Goal: Transaction & Acquisition: Purchase product/service

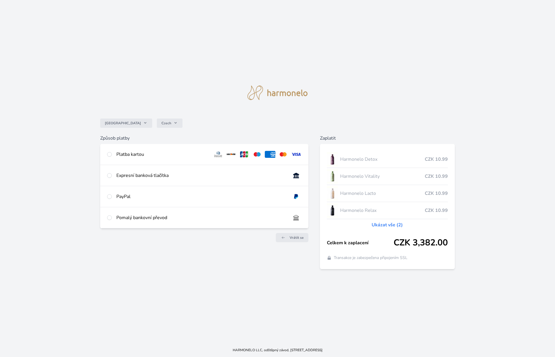
click at [107, 153] on div "Platba kartou" at bounding box center [204, 154] width 208 height 21
radio input "true"
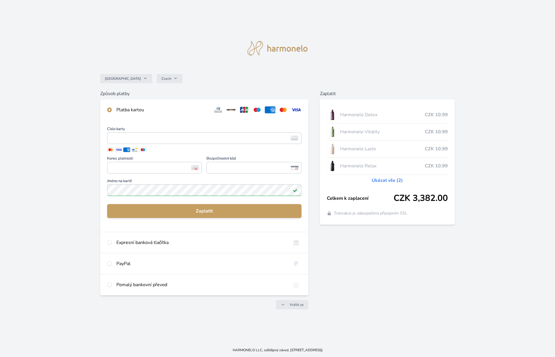
click at [126, 144] on label "Číslo karty <p>Your browser does not support iframes.</p>" at bounding box center [204, 136] width 194 height 18
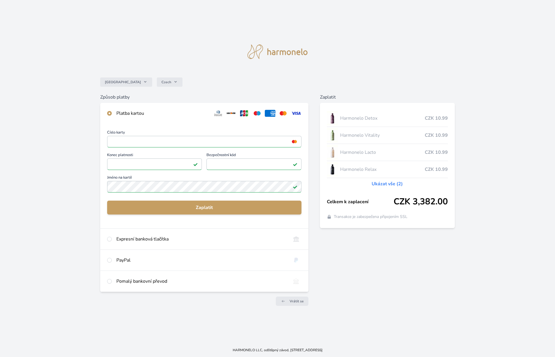
click at [90, 209] on div "Česko Czech Způsob platby Platba kartou Číslo karty <p>Your browser does not su…" at bounding box center [277, 171] width 555 height 343
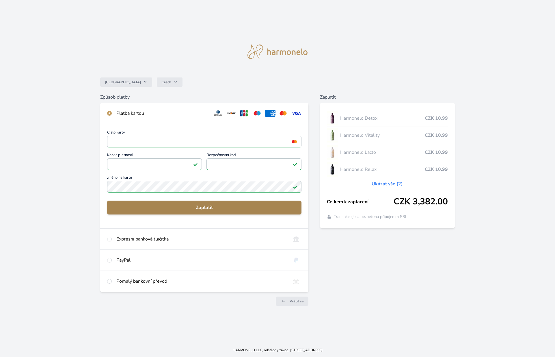
click at [149, 203] on button "Zaplatit" at bounding box center [204, 207] width 194 height 14
